Goal: Information Seeking & Learning: Check status

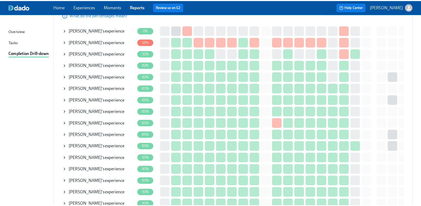
scroll to position [53, 0]
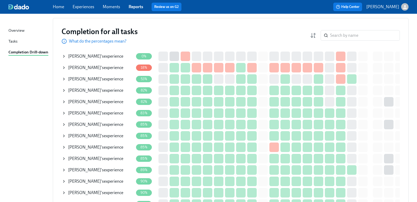
click at [91, 91] on span "[PERSON_NAME]" at bounding box center [84, 90] width 33 height 5
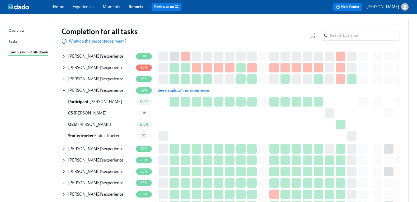
click at [164, 89] on span "See details of this experience" at bounding box center [183, 90] width 51 height 5
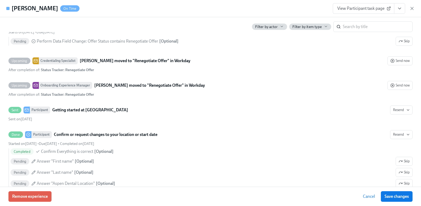
scroll to position [554, 0]
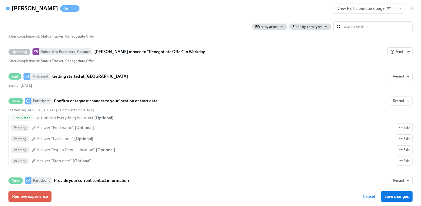
click at [180, 9] on div "[PERSON_NAME] On Time View Participant task page" at bounding box center [210, 8] width 421 height 17
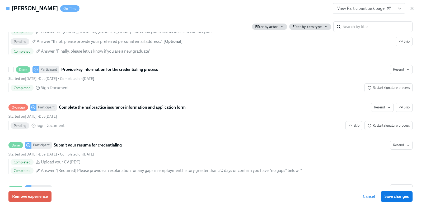
scroll to position [739, 0]
